Goal: Information Seeking & Learning: Learn about a topic

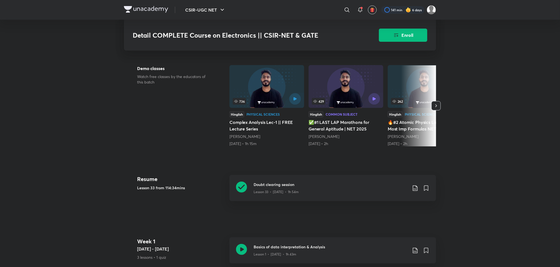
scroll to position [82, 0]
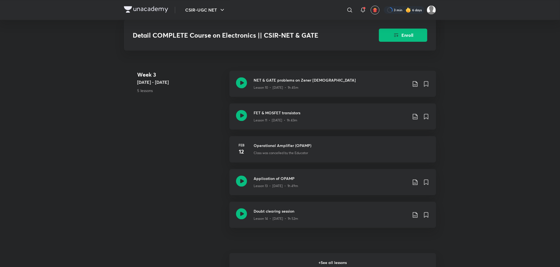
scroll to position [712, 0]
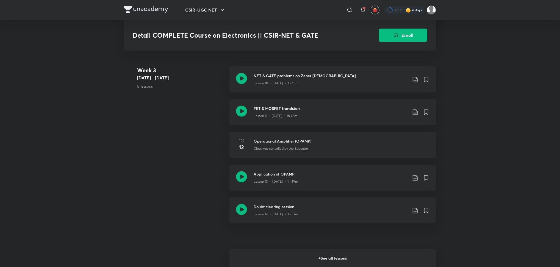
click at [238, 257] on h6 "+ See all lessons" at bounding box center [333, 258] width 207 height 19
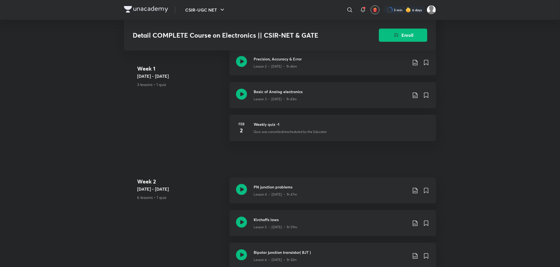
scroll to position [343, 0]
click at [414, 98] on div "Basic of Analog electronics Lesson 3 • Jan 29 • 1h 43m" at bounding box center [342, 94] width 176 height 13
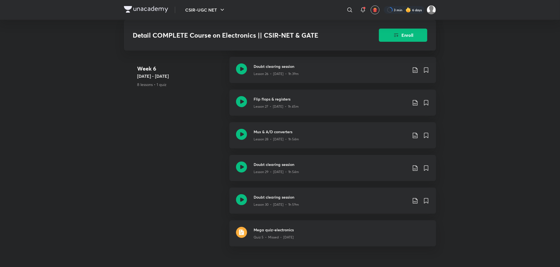
scroll to position [1399, 0]
click at [415, 202] on icon at bounding box center [415, 201] width 7 height 7
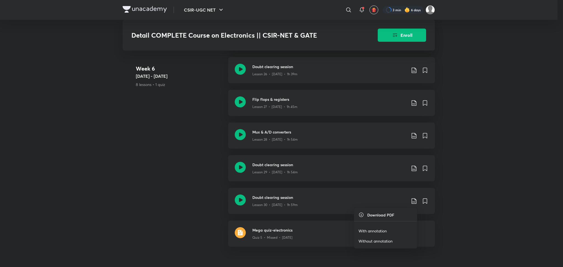
click at [379, 231] on p "With annotation" at bounding box center [373, 231] width 28 height 6
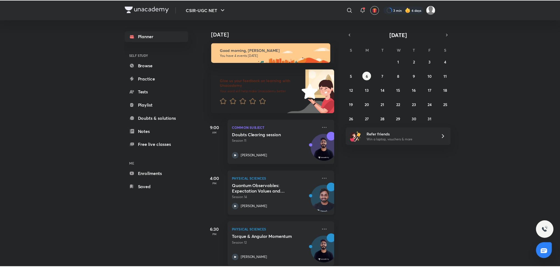
scroll to position [9, 0]
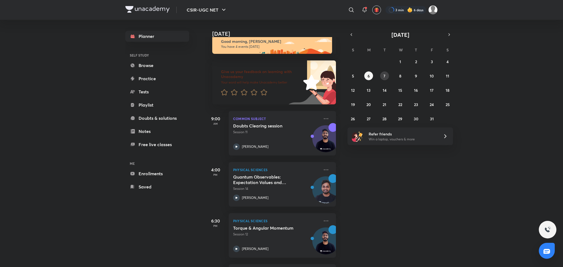
click at [382, 72] on button "7" at bounding box center [384, 75] width 9 height 9
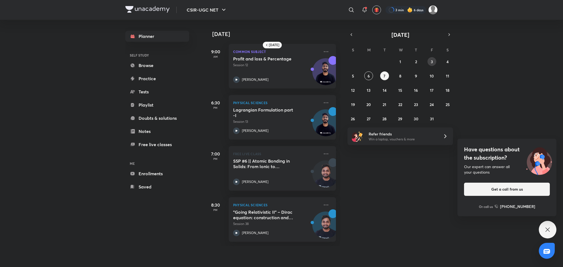
click at [432, 63] on abbr "3" at bounding box center [432, 61] width 2 height 5
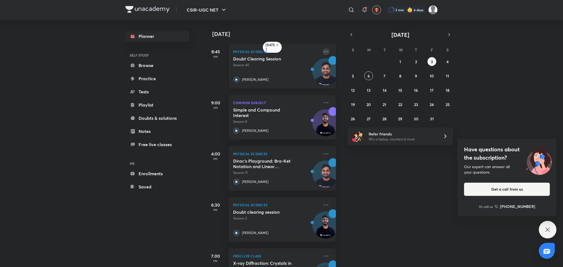
click at [324, 52] on icon at bounding box center [326, 51] width 4 height 1
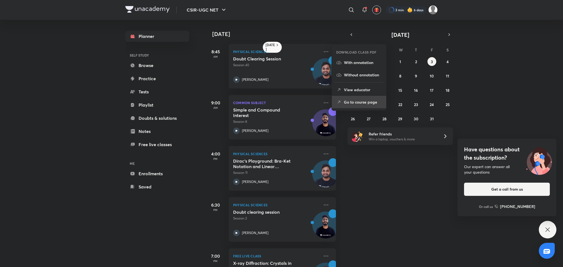
click at [347, 100] on p "Go to course page" at bounding box center [363, 102] width 38 height 6
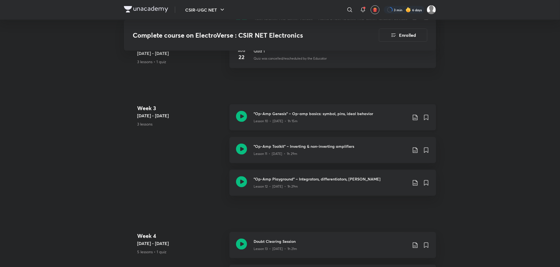
scroll to position [671, 0]
click at [240, 119] on icon at bounding box center [241, 116] width 11 height 11
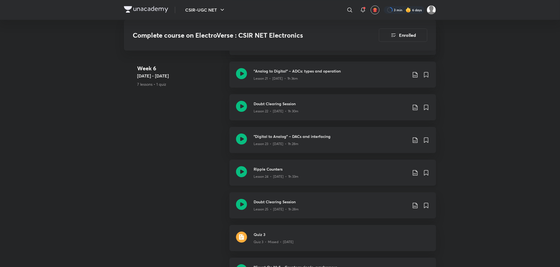
scroll to position [1197, 0]
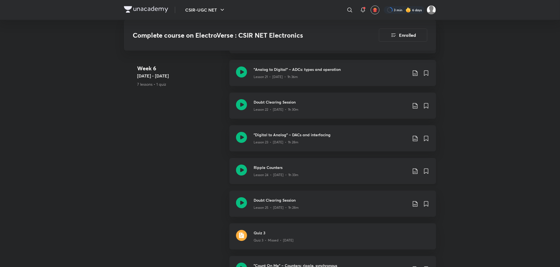
click at [244, 172] on icon at bounding box center [241, 170] width 11 height 11
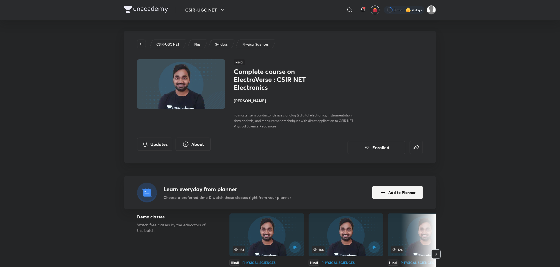
click at [269, 128] on span "Read more" at bounding box center [268, 126] width 17 height 4
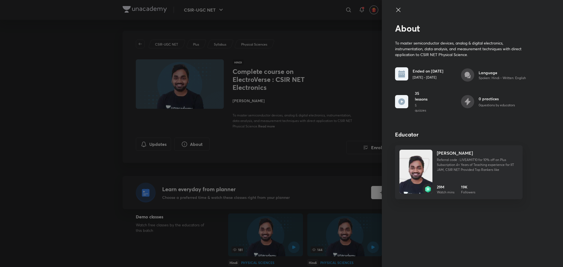
click at [295, 155] on div at bounding box center [281, 133] width 563 height 267
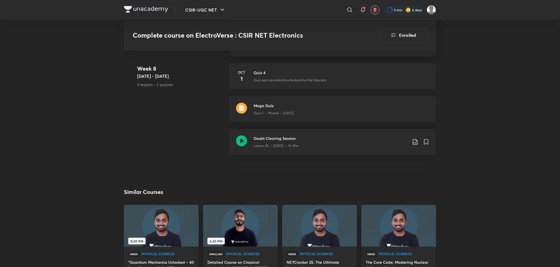
scroll to position [1744, 0]
